Goal: Navigation & Orientation: Find specific page/section

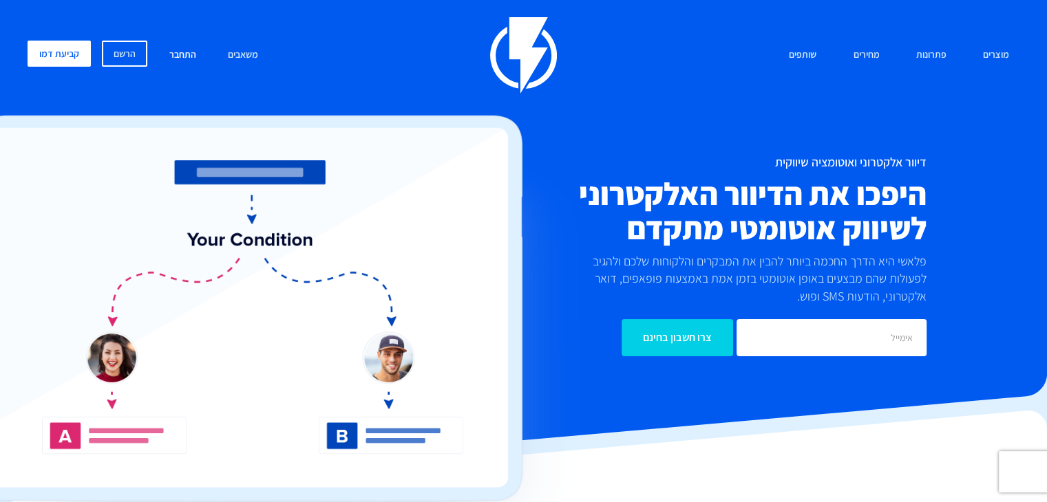
click at [191, 58] on link "התחבר" at bounding box center [182, 56] width 47 height 30
click at [184, 51] on link "התחבר" at bounding box center [182, 56] width 47 height 30
click at [187, 56] on link "התחבר" at bounding box center [182, 56] width 47 height 30
